Goal: Information Seeking & Learning: Learn about a topic

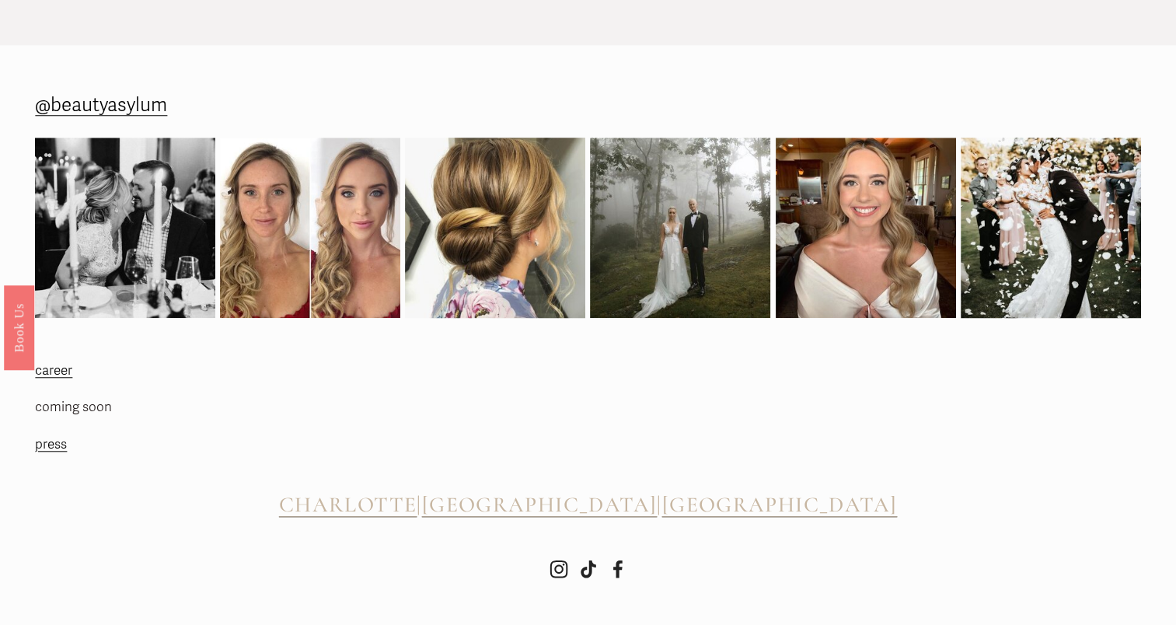
scroll to position [1358, 0]
click at [417, 514] on span "CHARLOTTE" at bounding box center [348, 504] width 138 height 26
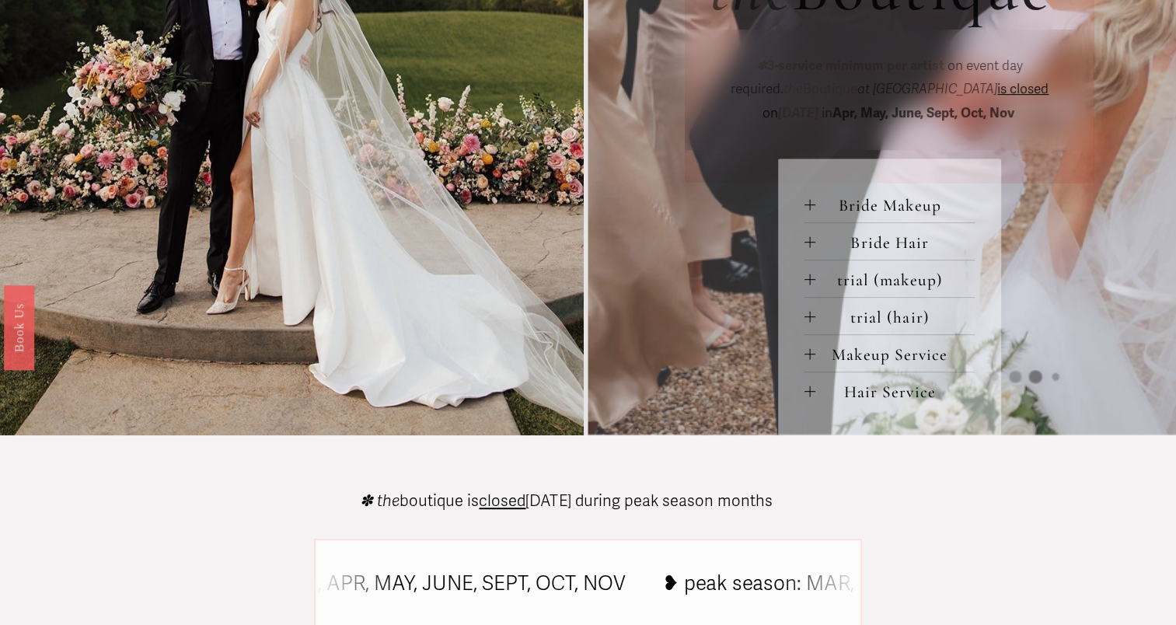
scroll to position [642, 0]
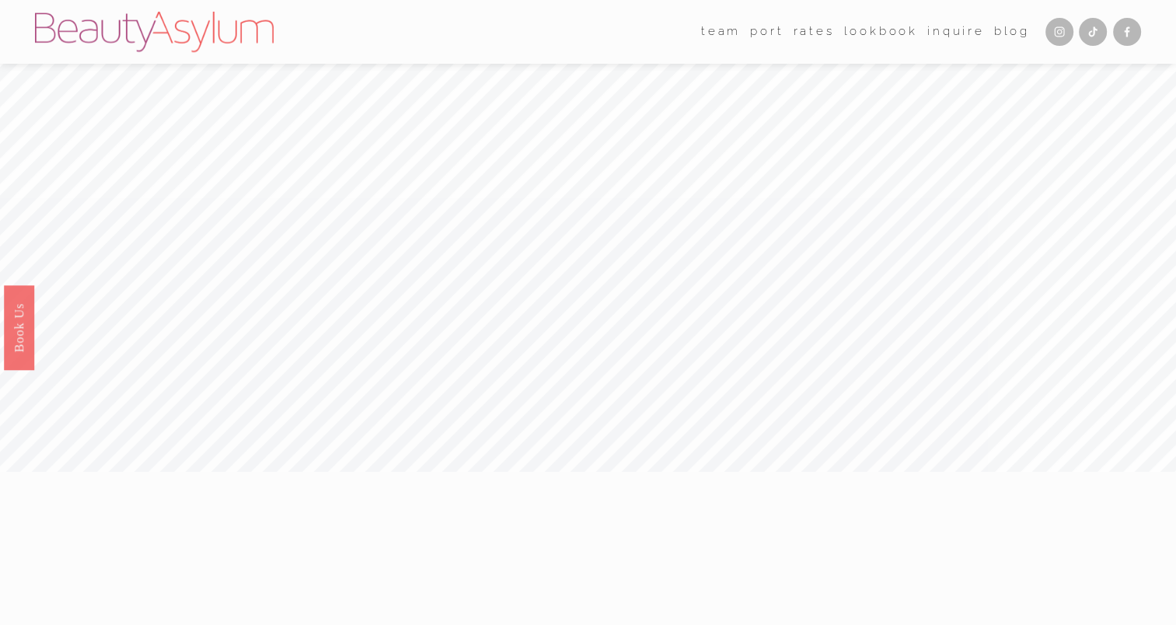
click at [814, 33] on link "Rates" at bounding box center [813, 31] width 41 height 23
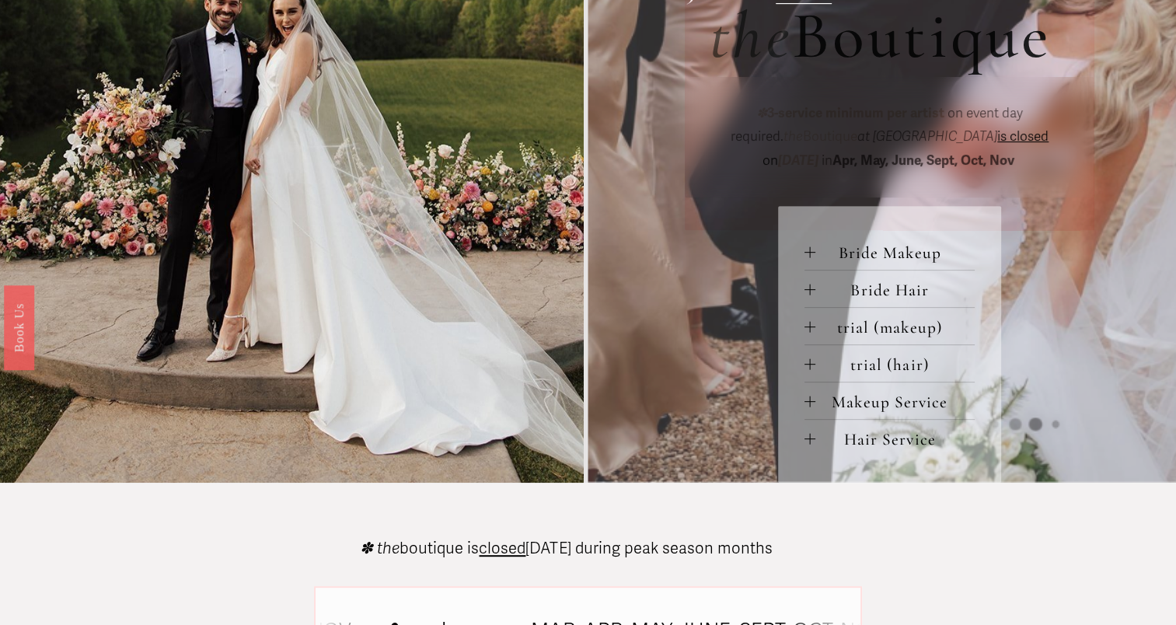
scroll to position [619, 0]
click at [855, 258] on span "Bride Makeup" at bounding box center [894, 252] width 159 height 20
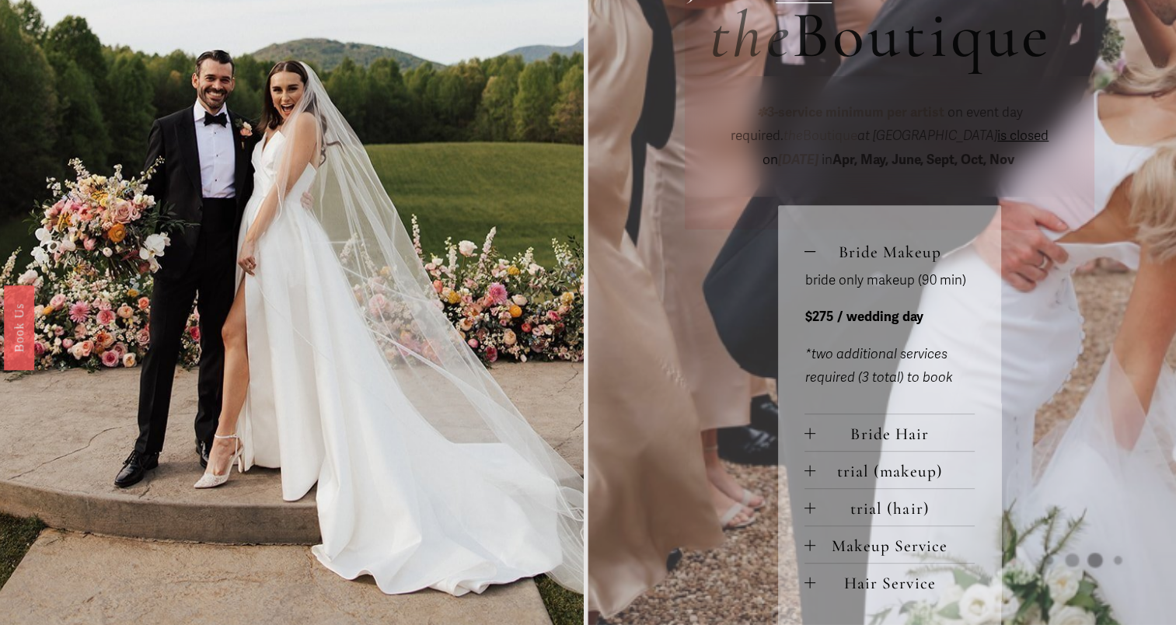
click at [839, 441] on span "Bride Hair" at bounding box center [894, 434] width 159 height 20
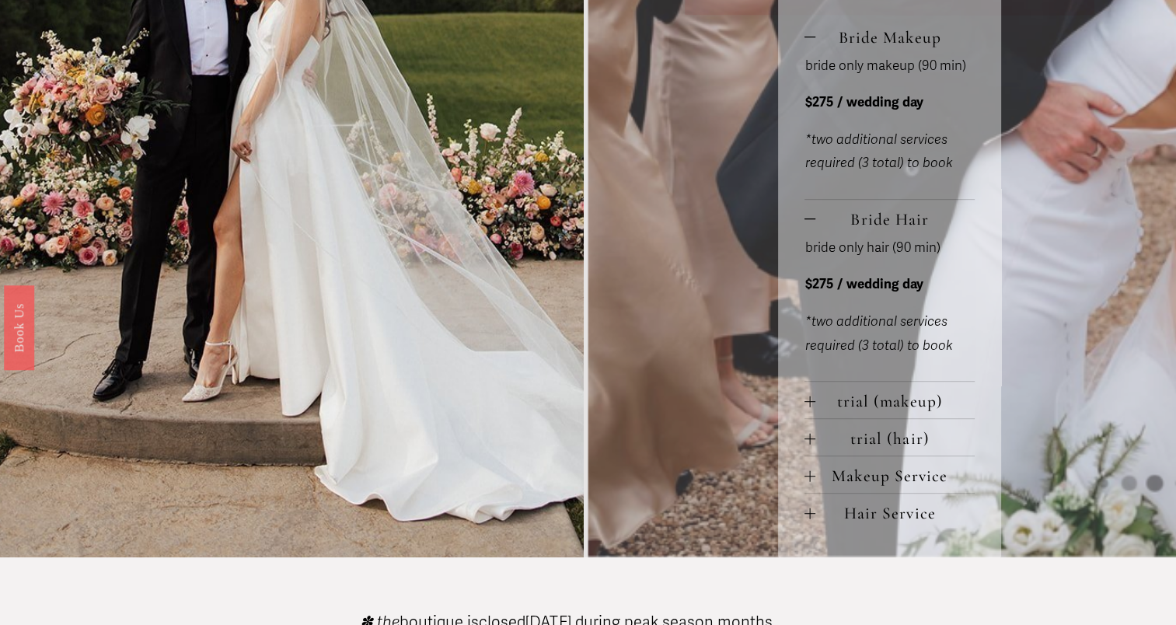
scroll to position [849, 0]
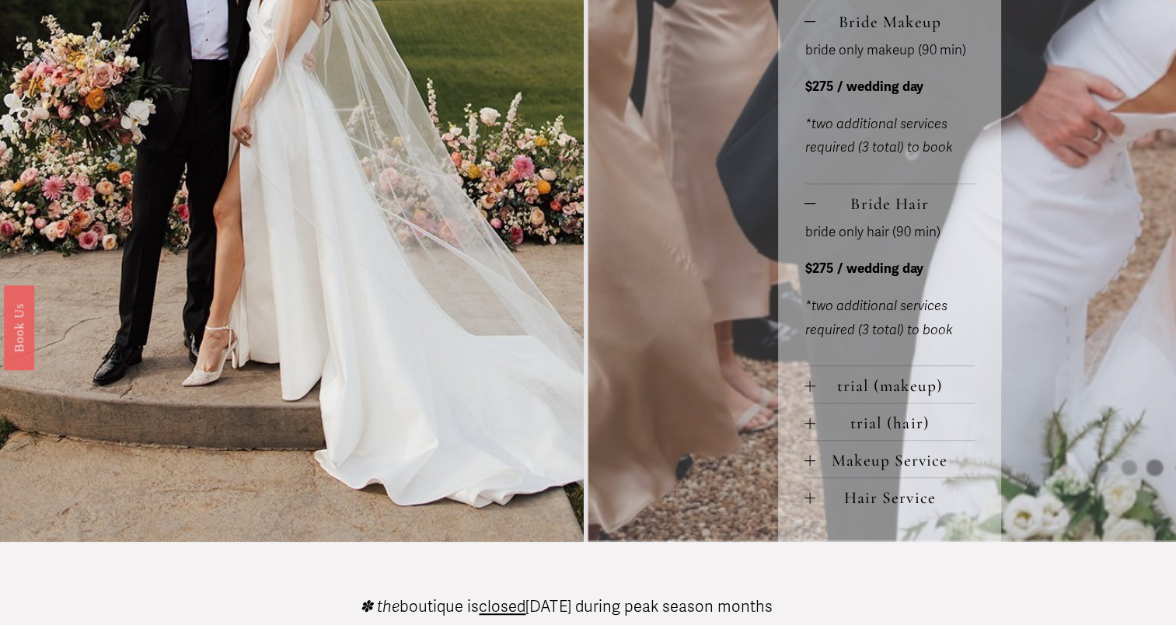
click at [815, 379] on span "trial (makeup)" at bounding box center [894, 385] width 159 height 20
